Goal: Transaction & Acquisition: Subscribe to service/newsletter

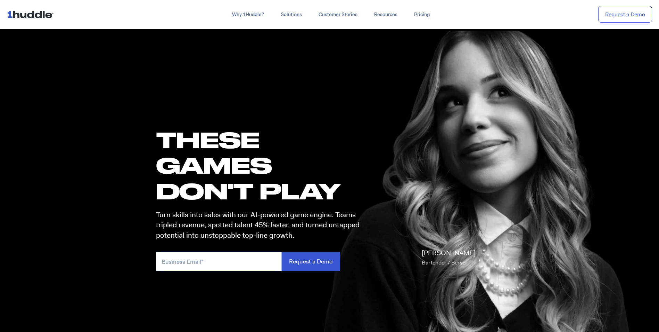
click at [239, 260] on input "email" at bounding box center [219, 261] width 126 height 19
type input "[PERSON_NAME][EMAIL_ADDRESS][PERSON_NAME][PERSON_NAME][DOMAIN_NAME]"
click at [319, 264] on input "Request a Demo" at bounding box center [311, 261] width 58 height 19
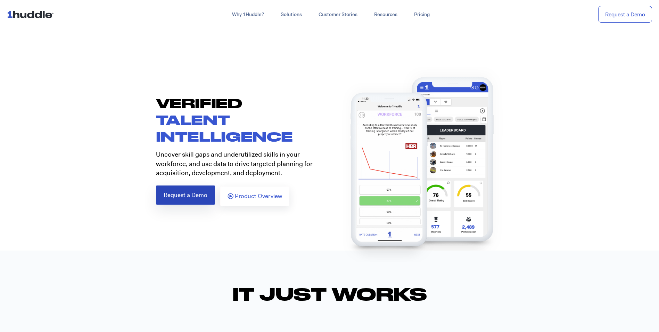
click at [186, 195] on span "Request a Demo" at bounding box center [186, 195] width 44 height 6
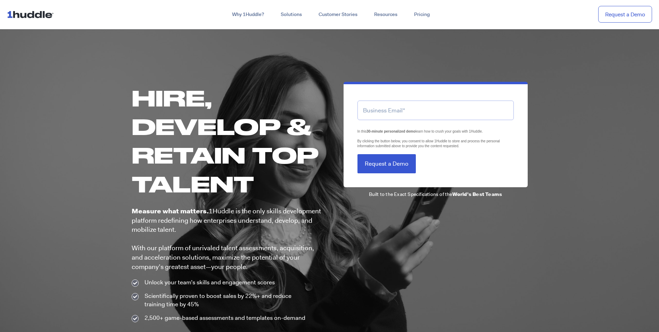
click at [428, 112] on input "email" at bounding box center [436, 109] width 156 height 19
type input "[PERSON_NAME][EMAIL_ADDRESS][PERSON_NAME][PERSON_NAME][DOMAIN_NAME]"
click at [406, 159] on input "Request a Demo" at bounding box center [387, 163] width 58 height 19
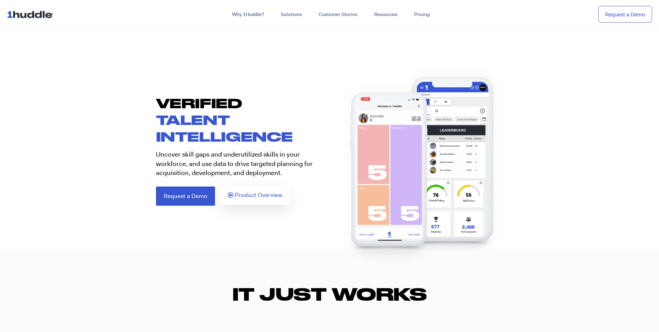
click at [259, 197] on span "Product Overview" at bounding box center [258, 195] width 47 height 6
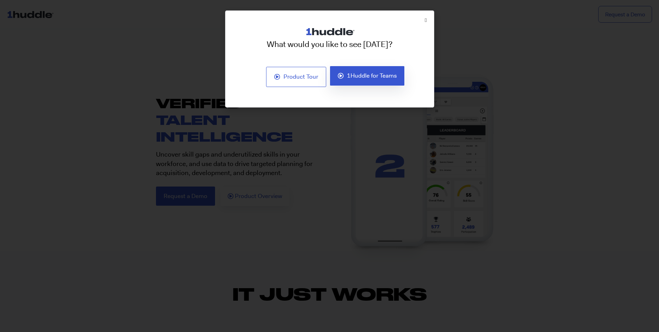
click at [365, 73] on span "1Huddle for Teams" at bounding box center [372, 76] width 50 height 6
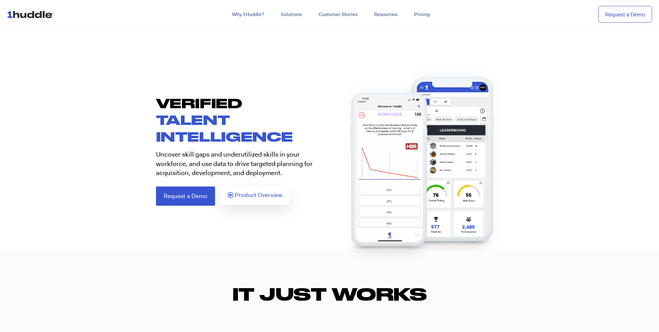
click at [235, 193] on span "Product Overview" at bounding box center [258, 195] width 47 height 6
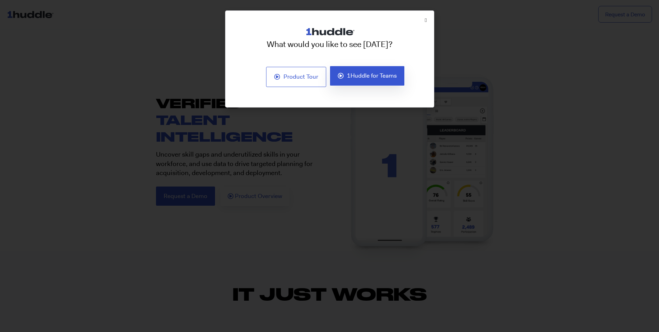
click at [342, 74] on icon at bounding box center [341, 76] width 6 height 6
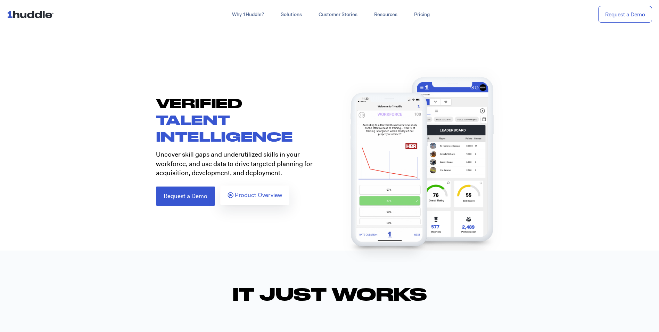
click at [233, 194] on icon at bounding box center [231, 195] width 6 height 6
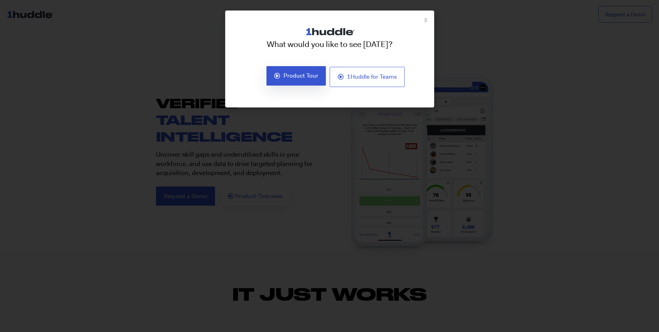
click at [299, 71] on link "Product Tour" at bounding box center [296, 76] width 60 height 20
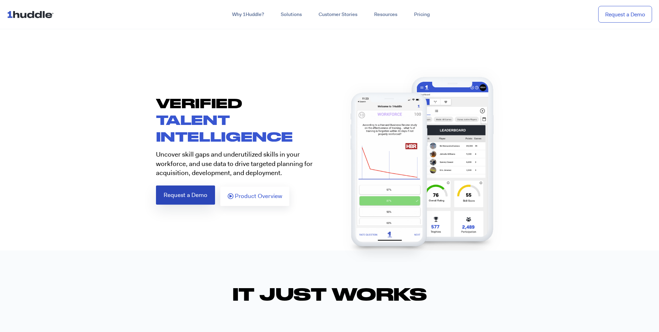
click at [189, 201] on link "Request a Demo" at bounding box center [185, 194] width 59 height 19
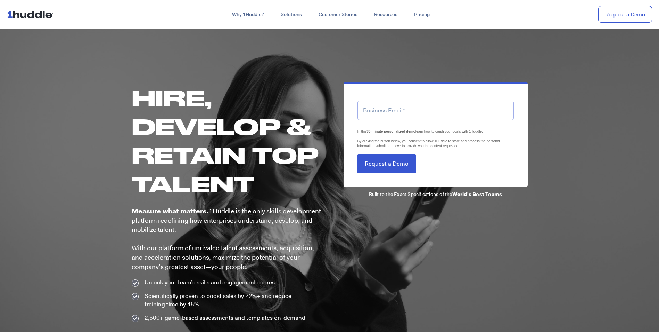
click at [419, 111] on input "email" at bounding box center [436, 109] width 156 height 19
type input "[PERSON_NAME][EMAIL_ADDRESS][PERSON_NAME][PERSON_NAME][DOMAIN_NAME]"
click at [384, 164] on input "Request a Demo" at bounding box center [387, 163] width 58 height 19
